Goal: Book appointment/travel/reservation

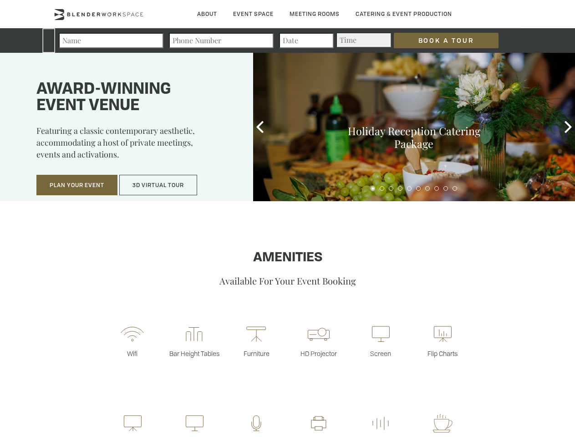
click at [439, 41] on input "Book a Tour" at bounding box center [446, 40] width 105 height 15
click at [77, 185] on button "Plan Your Event" at bounding box center [76, 185] width 81 height 21
click at [158, 185] on button "3D Virtual Tour" at bounding box center [158, 185] width 78 height 21
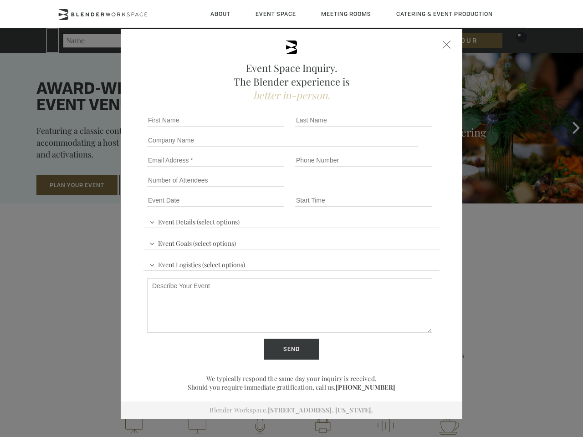
click at [260, 127] on icon at bounding box center [263, 128] width 12 height 12
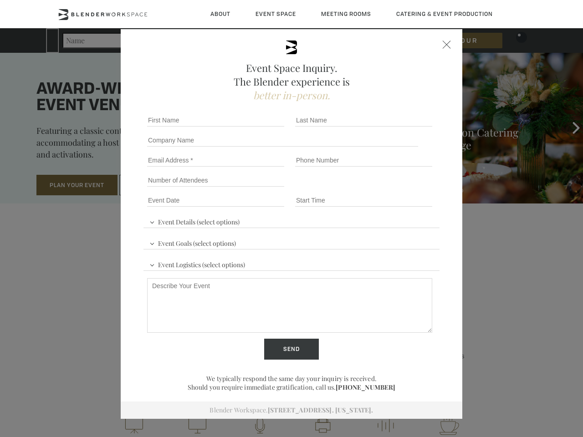
click at [568, 127] on div "Event Space Inquiry. The Blender experience is better in-person. Event Details …" at bounding box center [291, 218] width 583 height 437
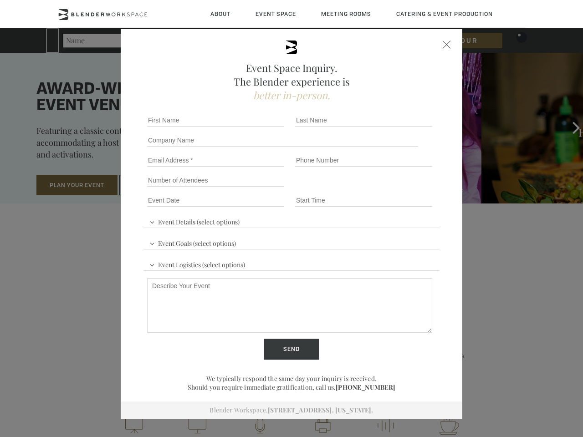
click at [373, 188] on fieldset "Number of Attendees Budget Range" at bounding box center [291, 180] width 296 height 20
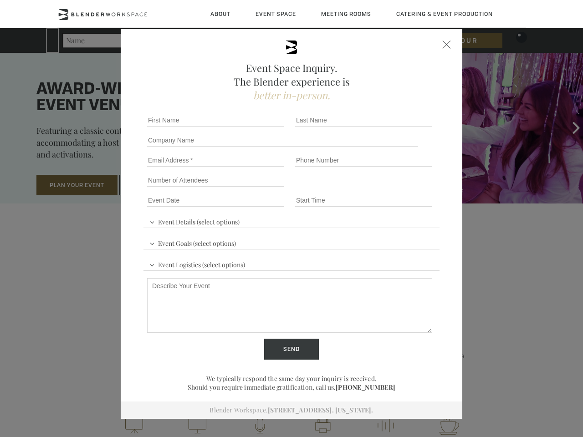
click at [382, 188] on fieldset "Number of Attendees Budget Range" at bounding box center [291, 180] width 296 height 20
click at [391, 188] on fieldset "Number of Attendees Budget Range" at bounding box center [291, 180] width 296 height 20
